Goal: Information Seeking & Learning: Check status

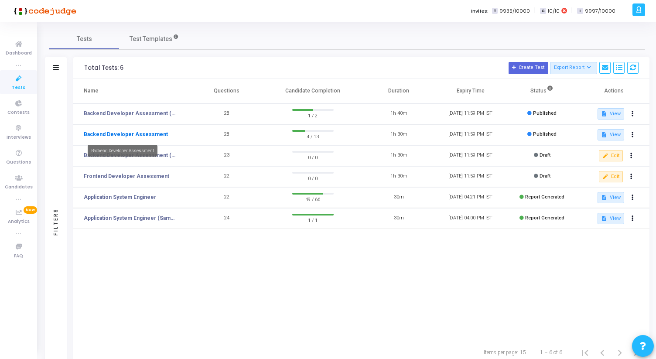
click at [114, 134] on link "Backend Developer Assessment" at bounding box center [126, 134] width 84 height 8
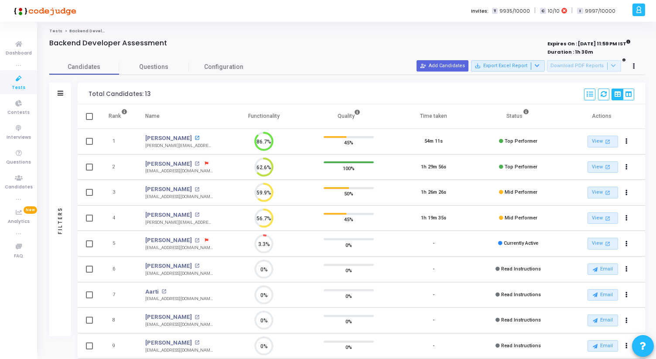
click at [199, 138] on mat-icon "open_in_new" at bounding box center [197, 138] width 5 height 5
drag, startPoint x: 250, startPoint y: 116, endPoint x: 275, endPoint y: 116, distance: 25.3
click at [274, 116] on th "Functionality" at bounding box center [264, 116] width 85 height 24
click at [279, 116] on th "Functionality" at bounding box center [264, 116] width 85 height 24
drag, startPoint x: 279, startPoint y: 116, endPoint x: 257, endPoint y: 116, distance: 22.7
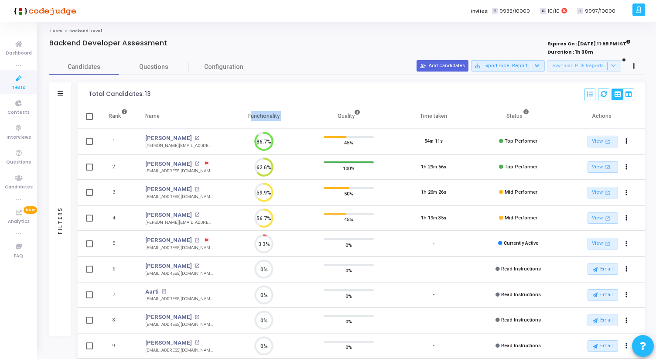
click at [257, 116] on th "Functionality" at bounding box center [264, 116] width 85 height 24
click at [14, 79] on icon at bounding box center [19, 78] width 18 height 11
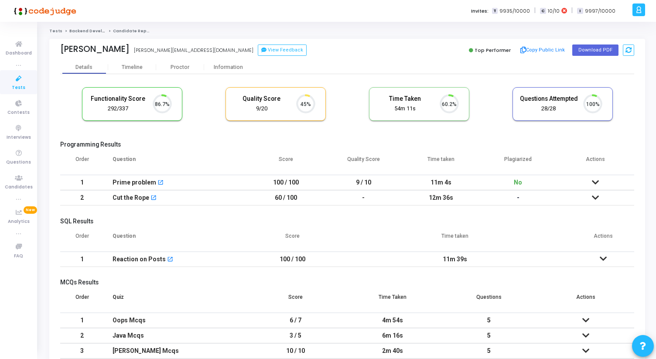
scroll to position [18, 22]
